Goal: Find specific page/section: Find specific page/section

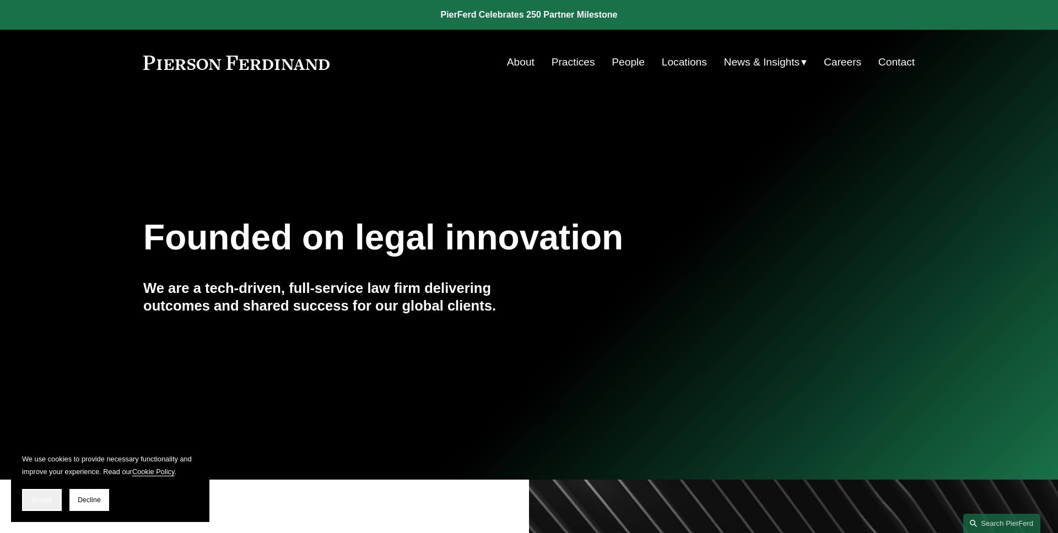
click at [55, 492] on button "Accept" at bounding box center [42, 500] width 40 height 22
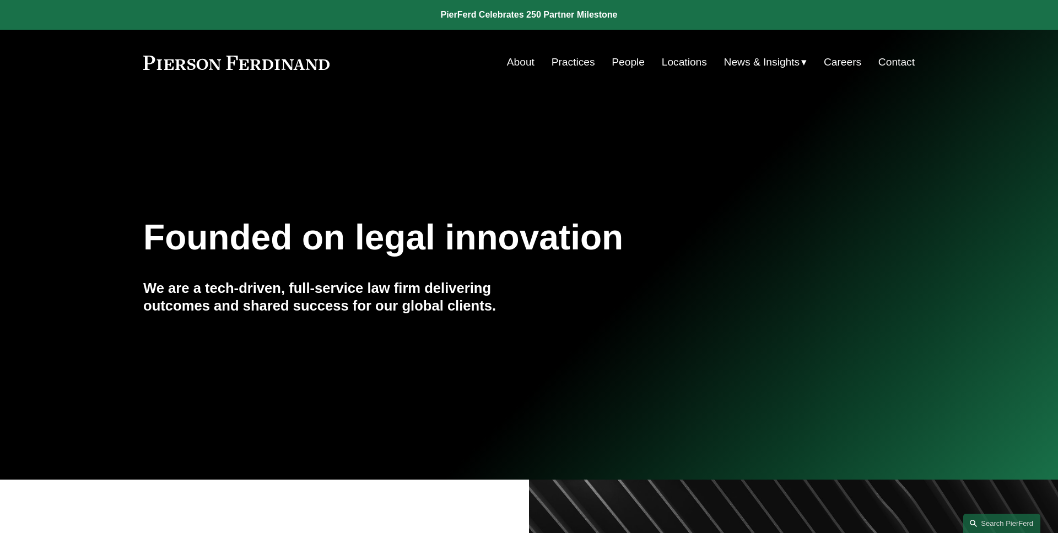
click at [685, 65] on link "Locations" at bounding box center [684, 62] width 45 height 21
click at [992, 523] on link "Search this site" at bounding box center [1001, 523] width 77 height 19
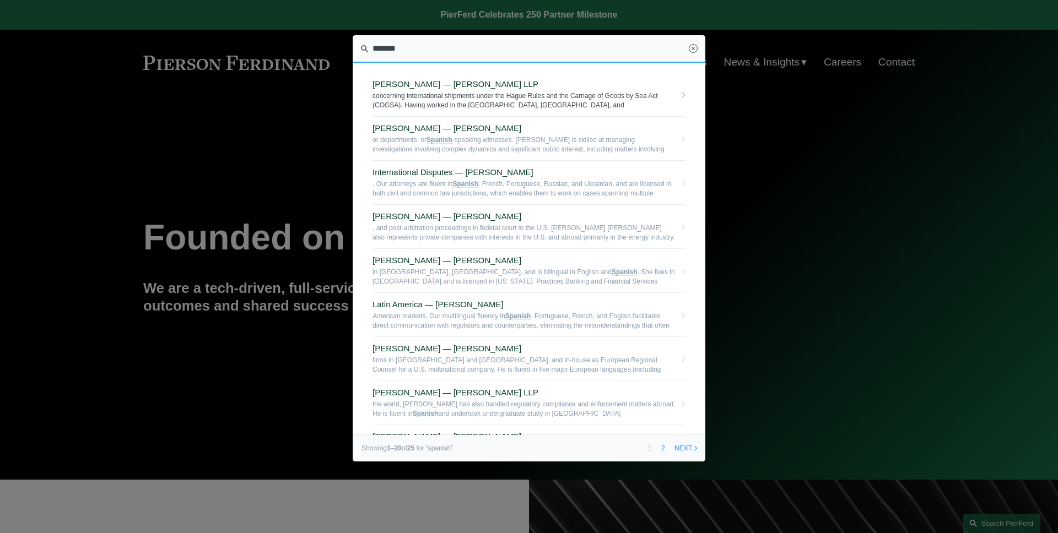
type input "*********"
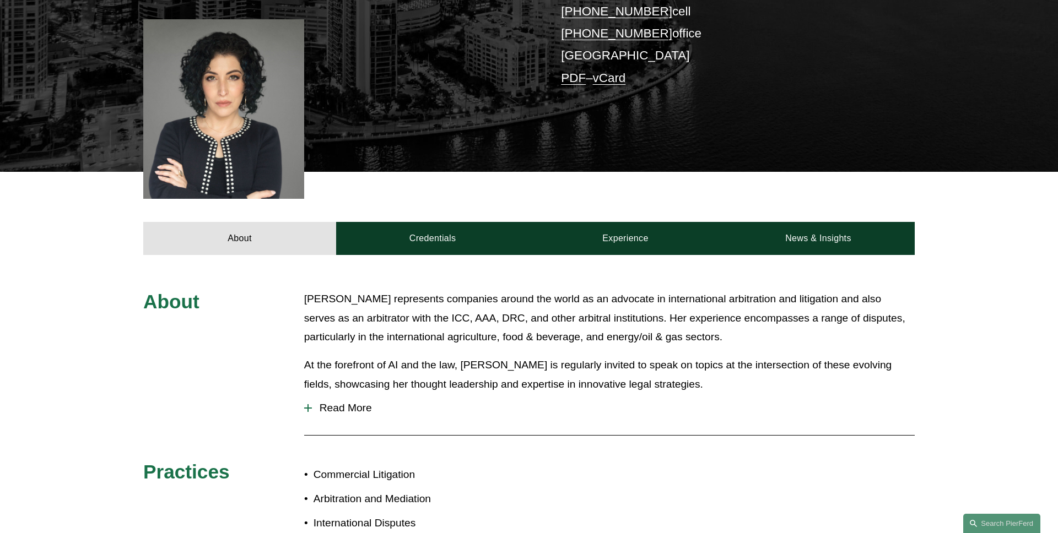
scroll to position [375, 0]
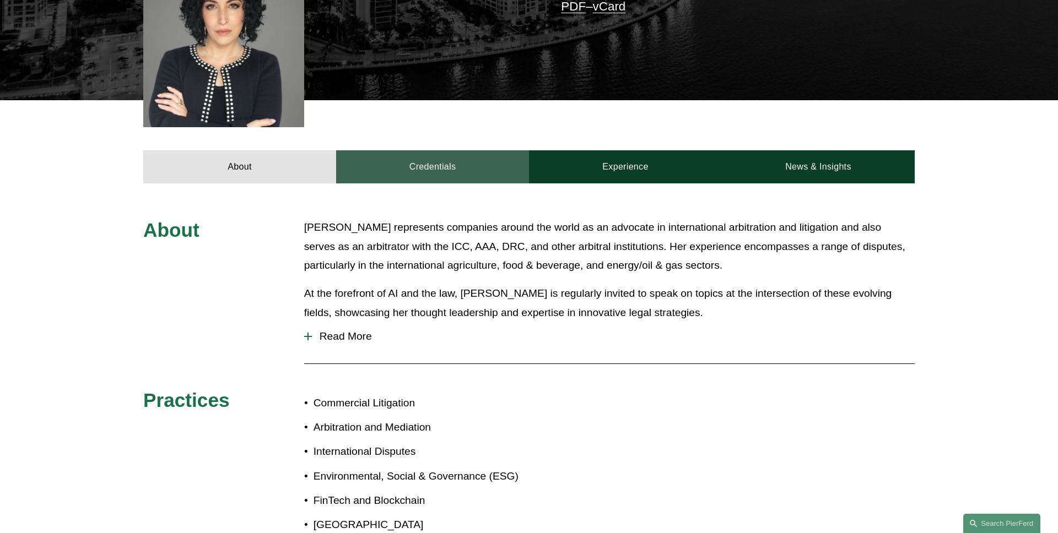
click at [391, 158] on link "Credentials" at bounding box center [432, 166] width 193 height 33
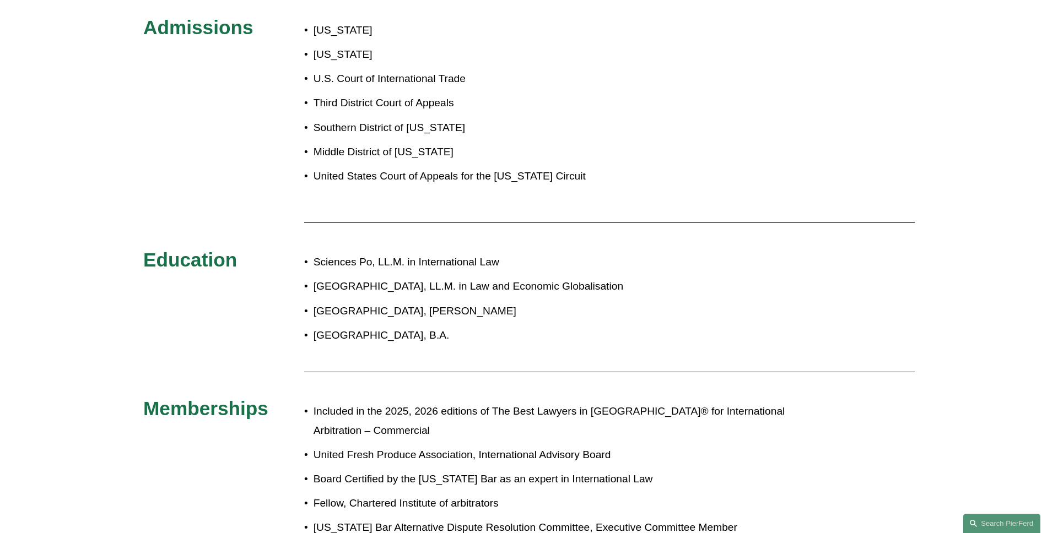
scroll to position [261, 0]
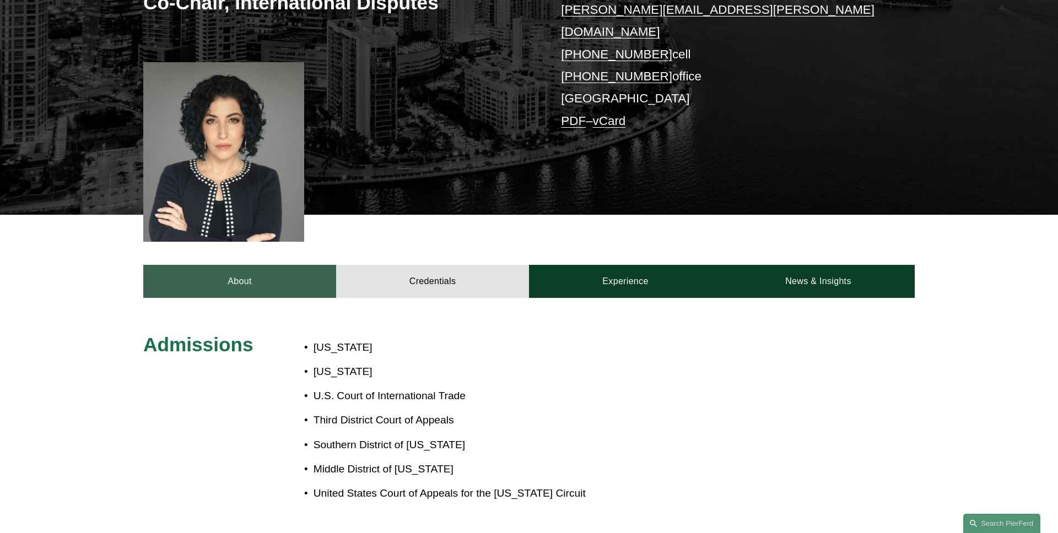
click at [220, 272] on link "About" at bounding box center [239, 281] width 193 height 33
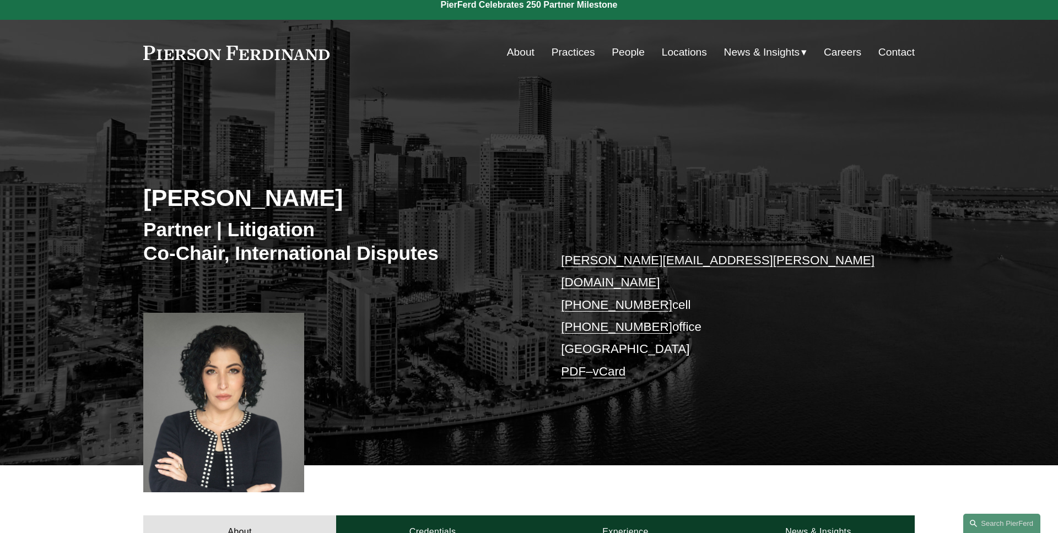
scroll to position [0, 0]
